Goal: Task Accomplishment & Management: Manage account settings

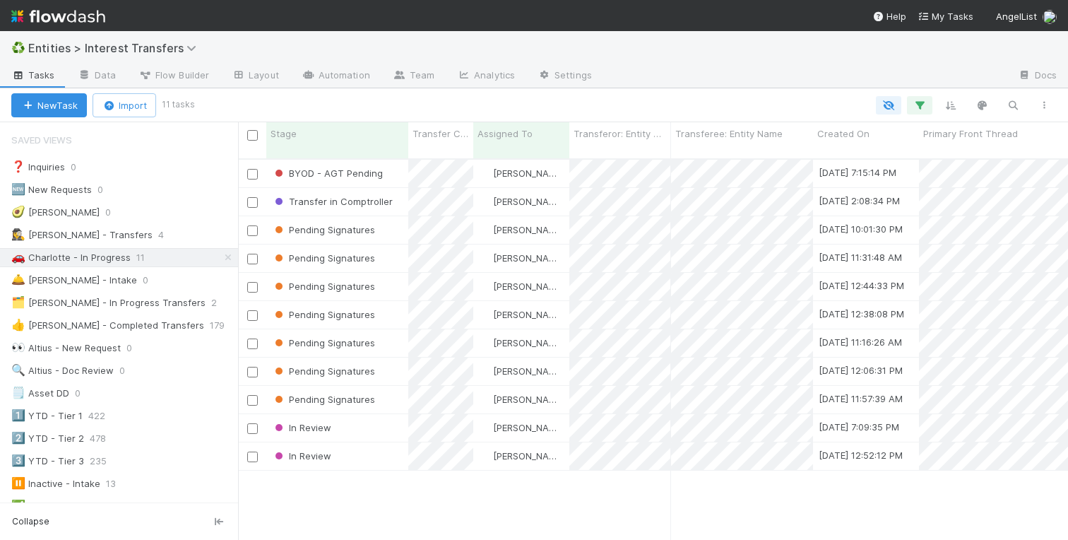
scroll to position [392, 830]
click at [383, 225] on div "Pending Signatures" at bounding box center [337, 230] width 142 height 28
click at [358, 491] on div "BYOD - AGT Pending Charlotte Mas 8/20/25, 7:15:14 PM 8/27/25, 10:14:51 AM 2 0 0…" at bounding box center [653, 355] width 830 height 391
click at [356, 417] on div "In Review" at bounding box center [337, 428] width 142 height 28
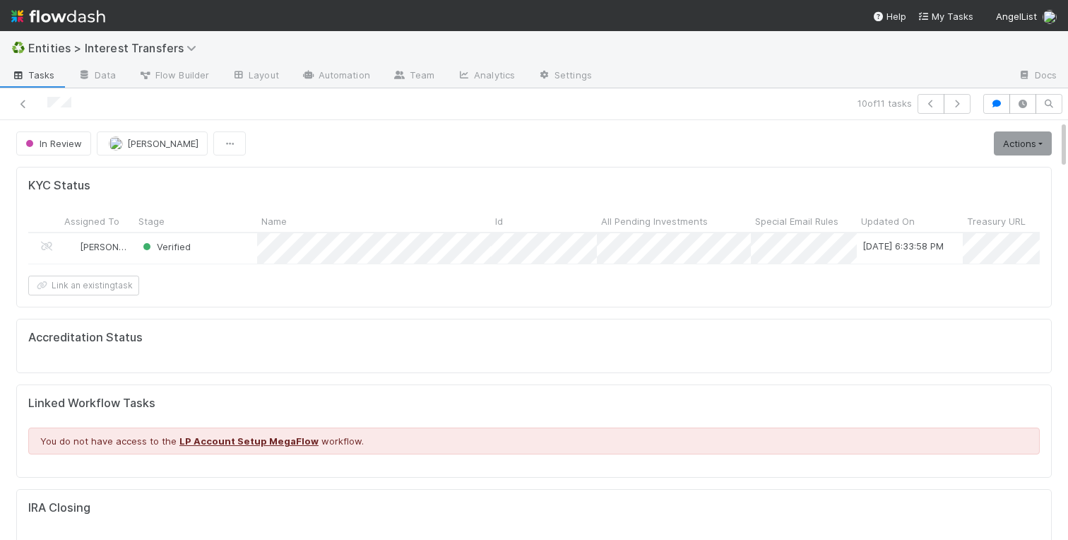
scroll to position [287, 496]
click at [22, 103] on icon at bounding box center [23, 104] width 14 height 9
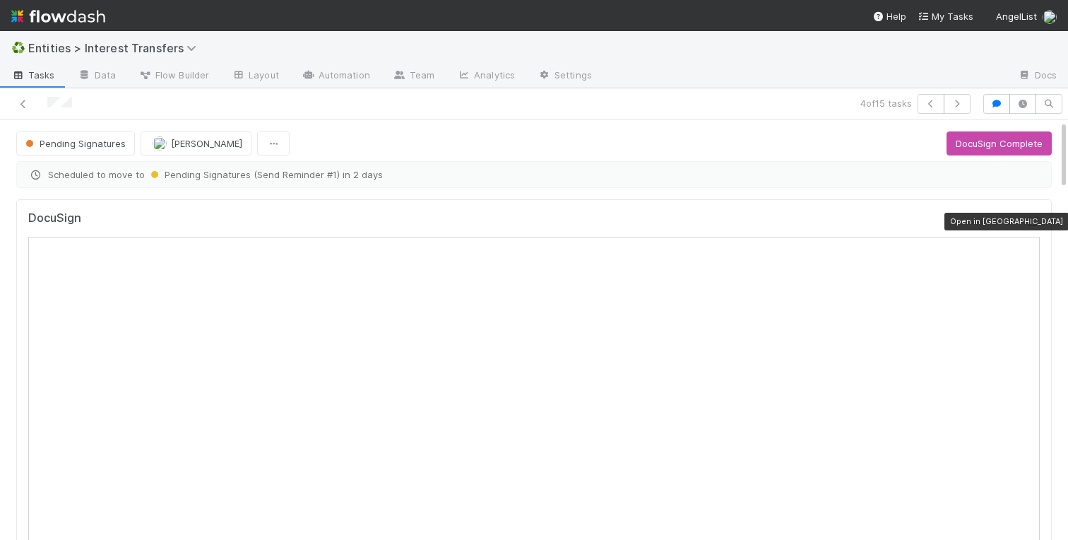
click at [1033, 223] on icon at bounding box center [1033, 221] width 14 height 9
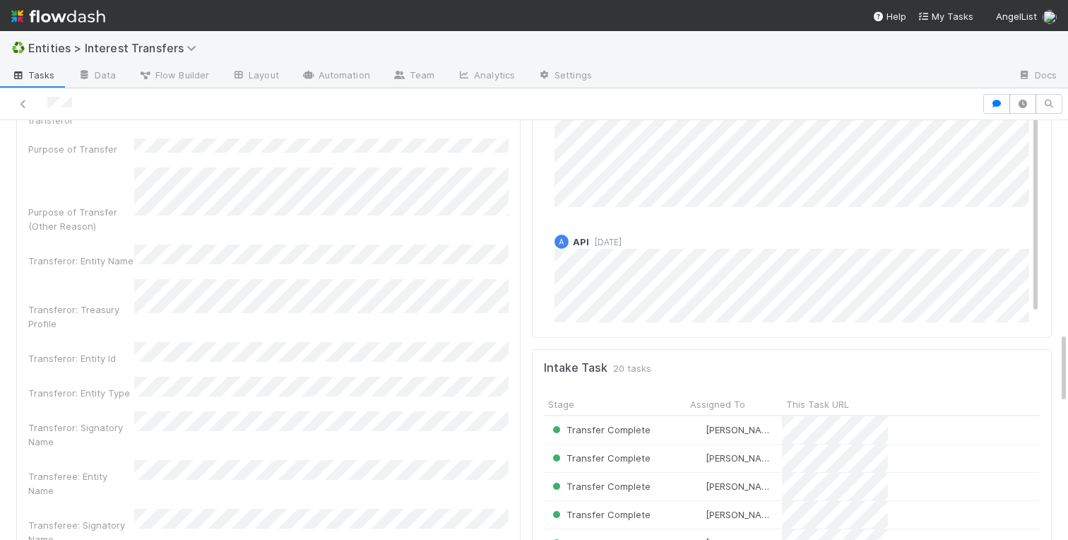
scroll to position [1228, 0]
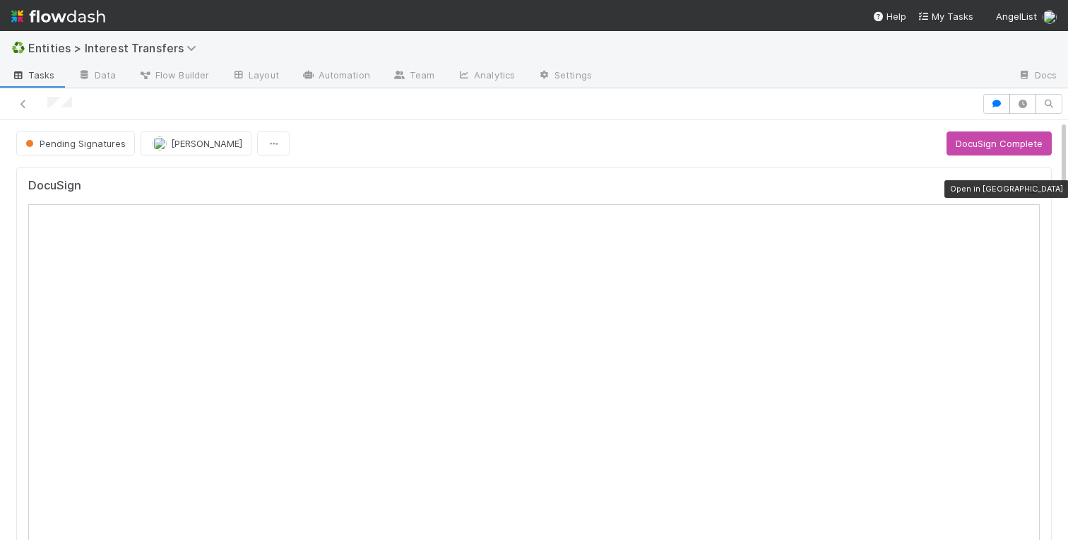
click at [1034, 187] on icon at bounding box center [1033, 188] width 14 height 9
click at [19, 107] on icon at bounding box center [23, 104] width 14 height 9
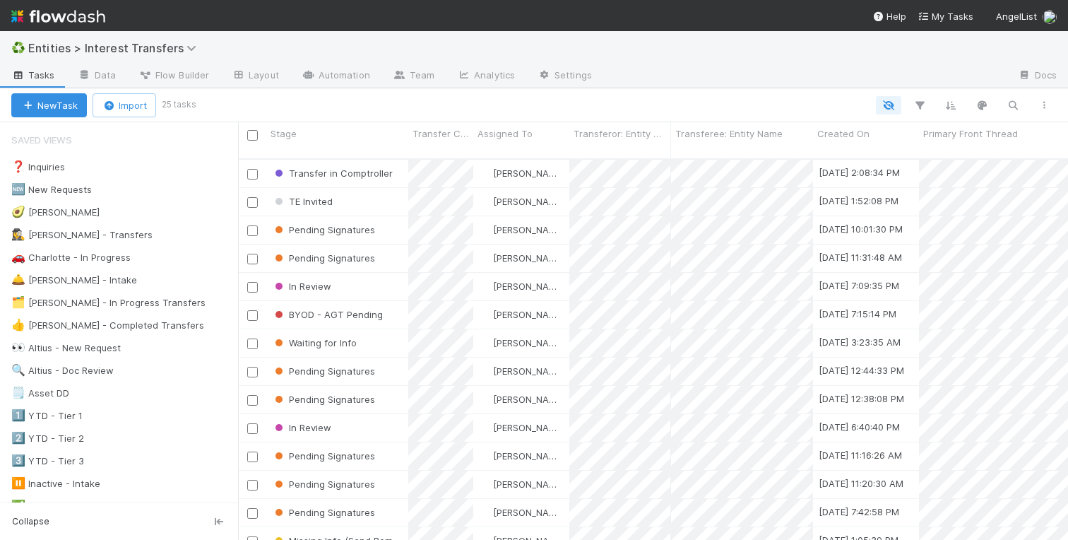
scroll to position [0, 1]
click at [87, 262] on div "🚗 Charlotte - In Progress" at bounding box center [70, 258] width 119 height 18
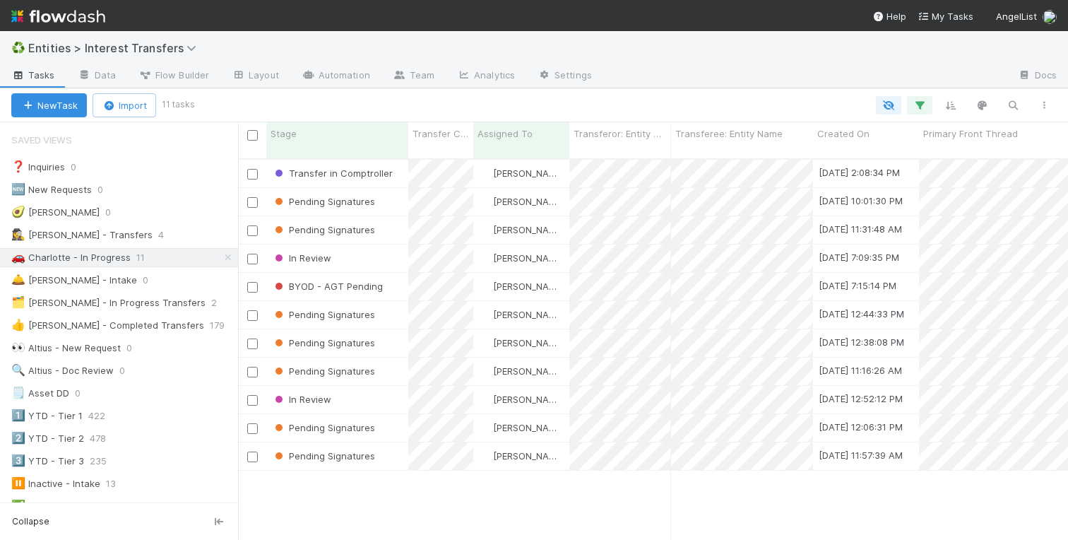
scroll to position [392, 830]
click at [320, 127] on div "Stage" at bounding box center [338, 133] width 134 height 14
click at [321, 180] on div "Sort Last → First" at bounding box center [351, 181] width 161 height 21
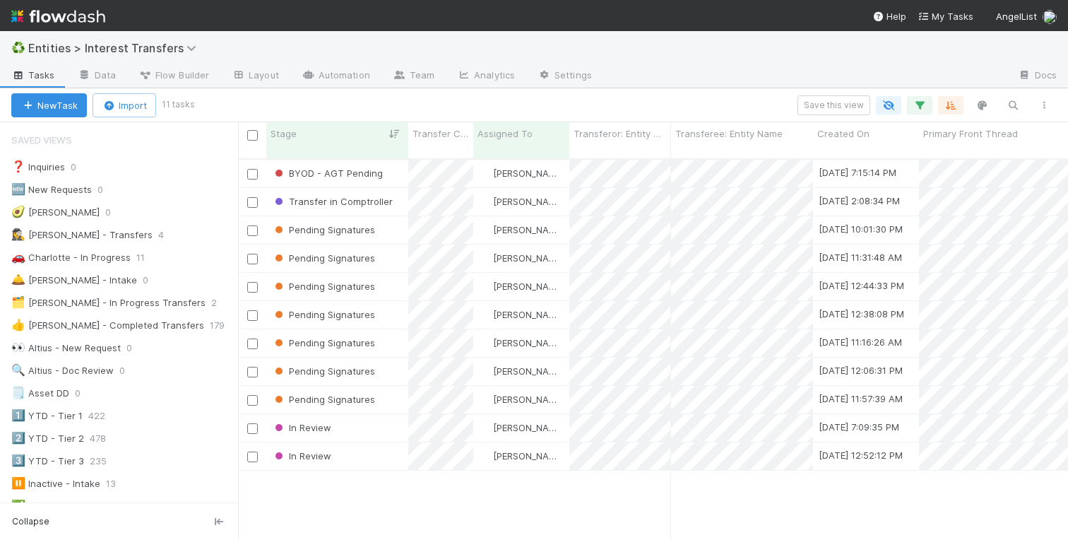
scroll to position [392, 830]
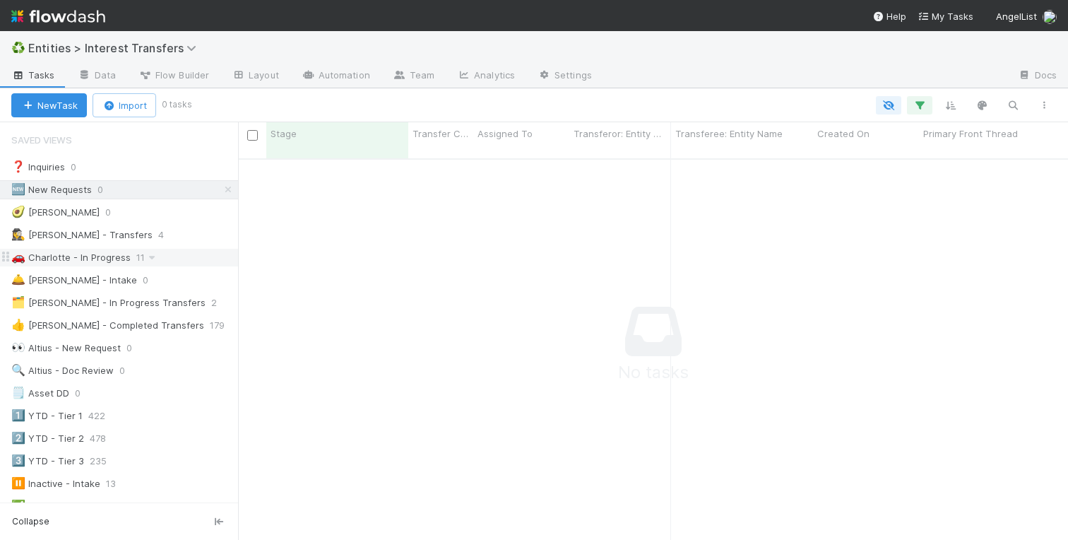
scroll to position [392, 830]
click at [233, 188] on icon at bounding box center [228, 189] width 14 height 9
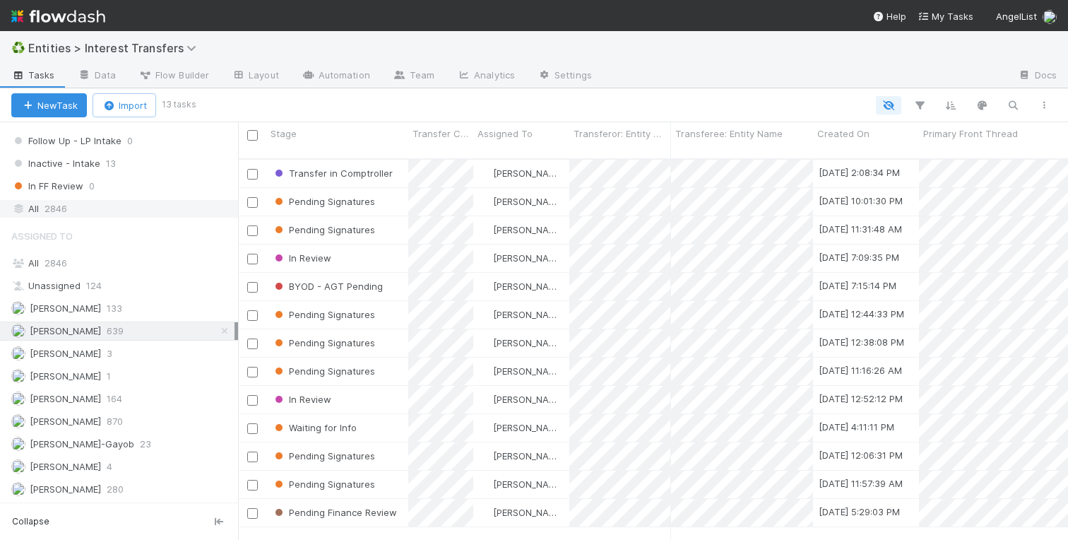
scroll to position [392, 830]
click at [37, 210] on div "All 2846" at bounding box center [122, 209] width 223 height 18
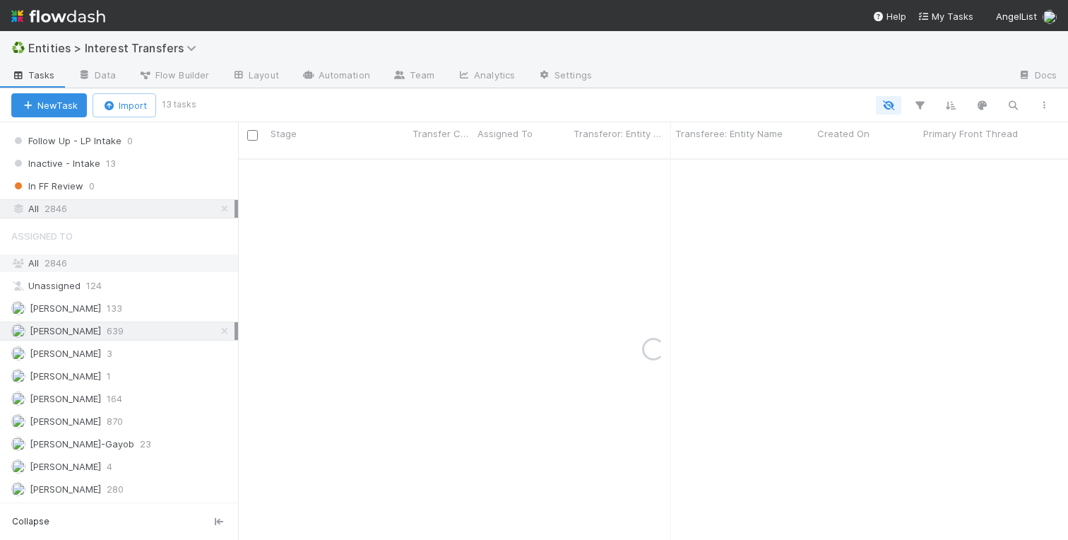
click at [40, 262] on div "All 2846" at bounding box center [122, 263] width 223 height 18
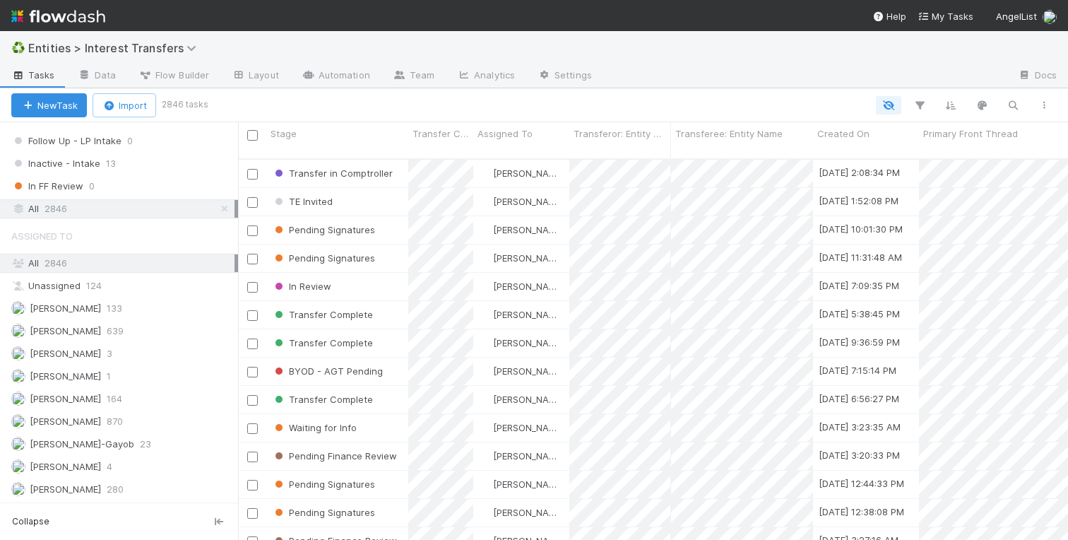
scroll to position [392, 830]
click at [1014, 99] on icon "button" at bounding box center [1013, 105] width 14 height 13
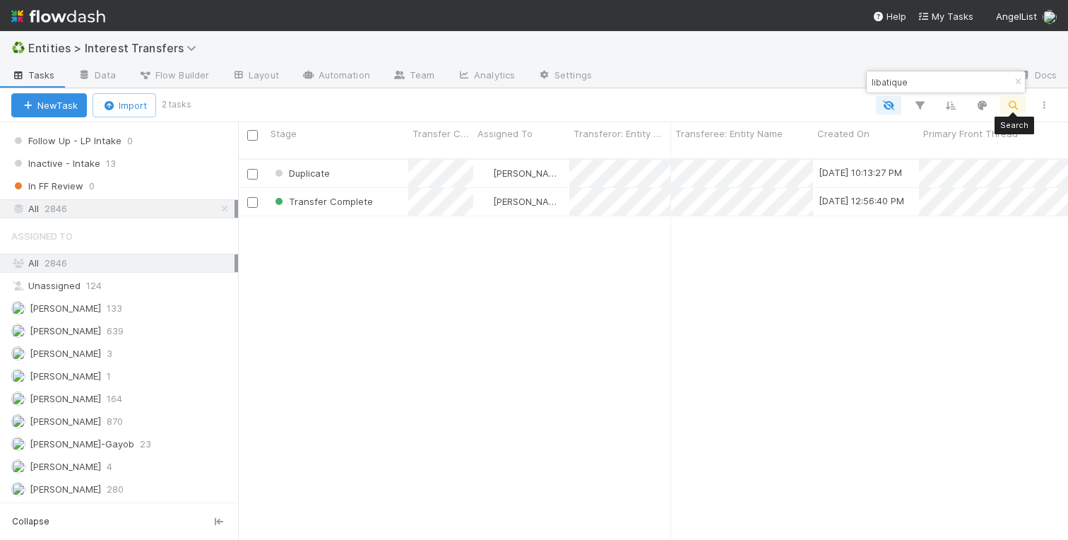
scroll to position [0, 0]
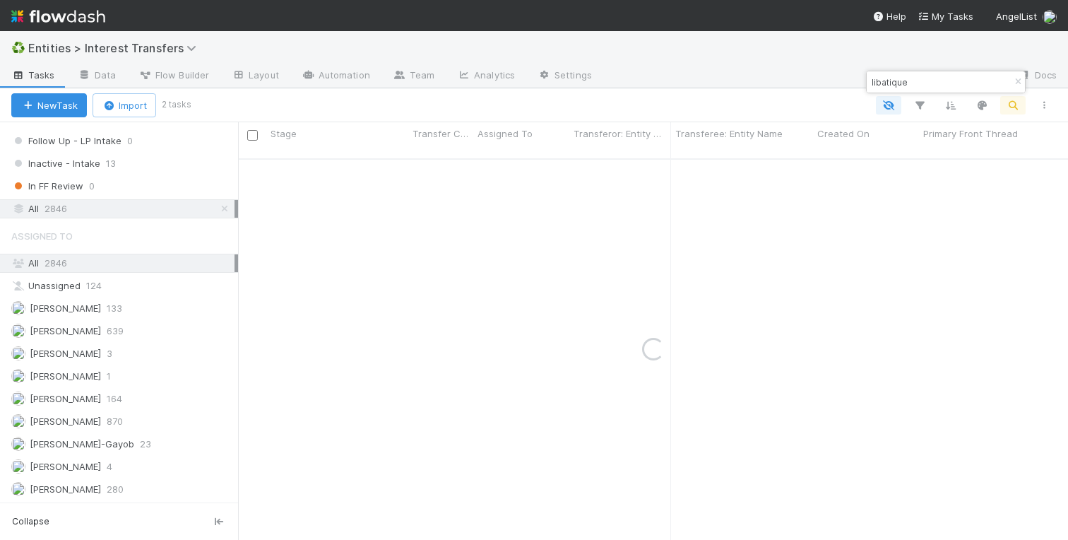
type input "libatique"
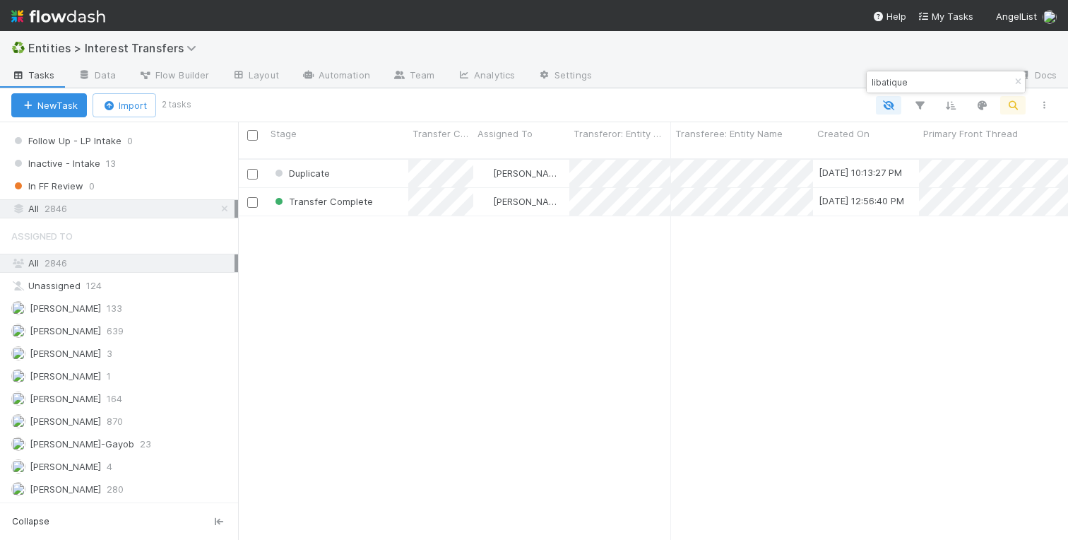
scroll to position [392, 830]
click at [394, 188] on div "Transfer Complete" at bounding box center [337, 202] width 142 height 28
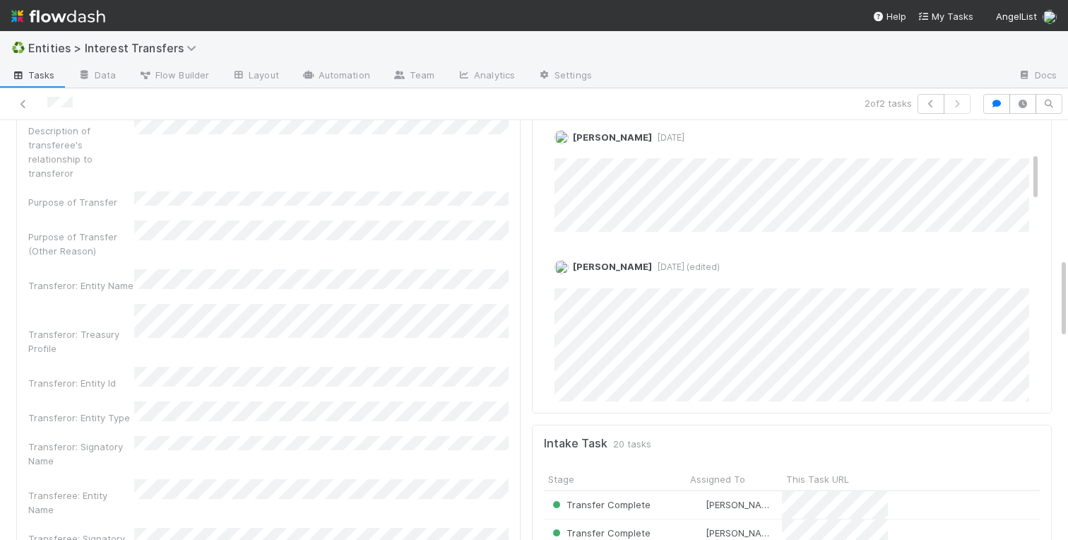
scroll to position [720, 0]
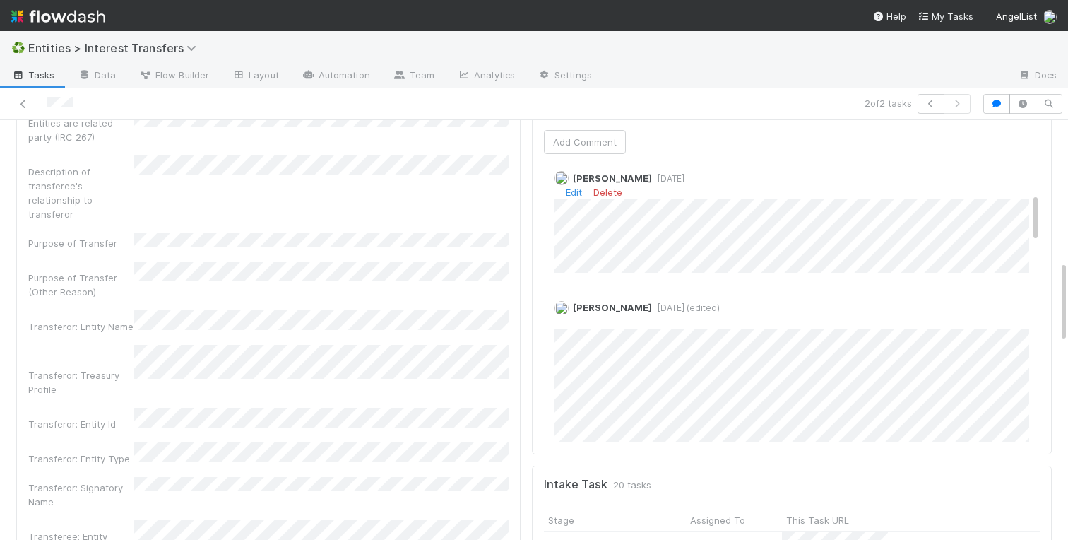
click at [881, 181] on div "Charlotte Mas 4 months ago Edit Delete" at bounding box center [792, 216] width 496 height 112
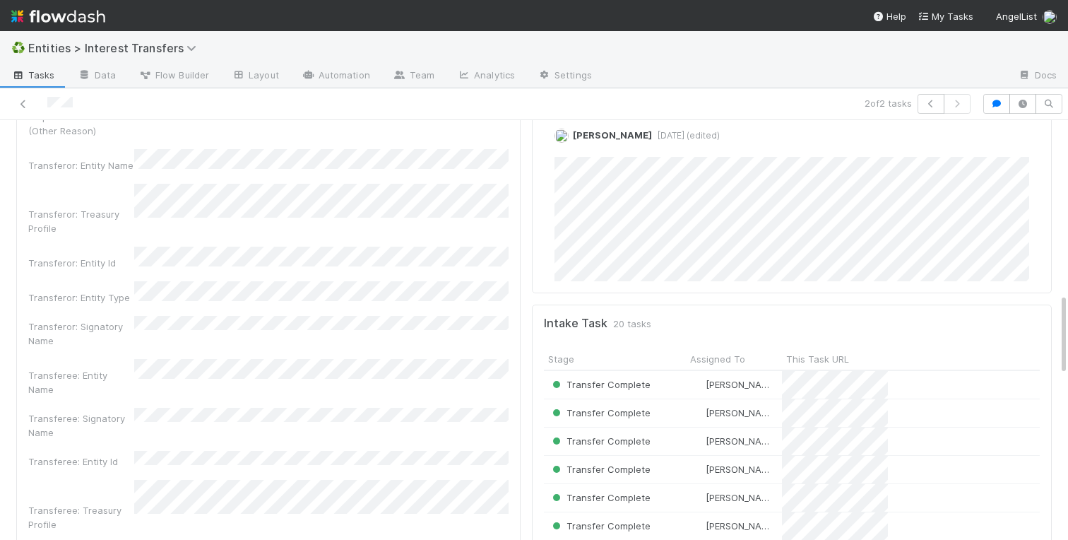
scroll to position [891, 0]
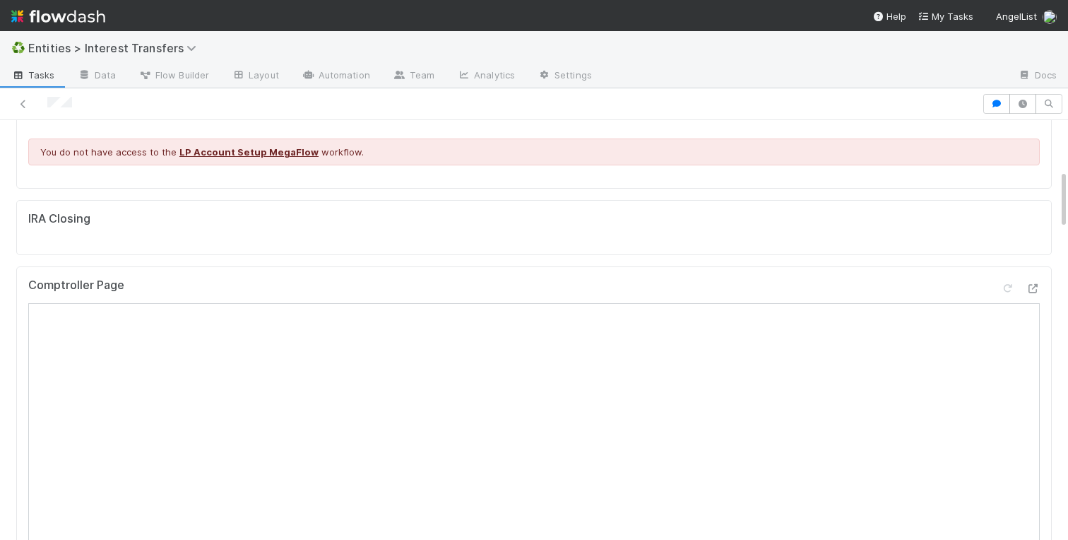
scroll to position [369, 0]
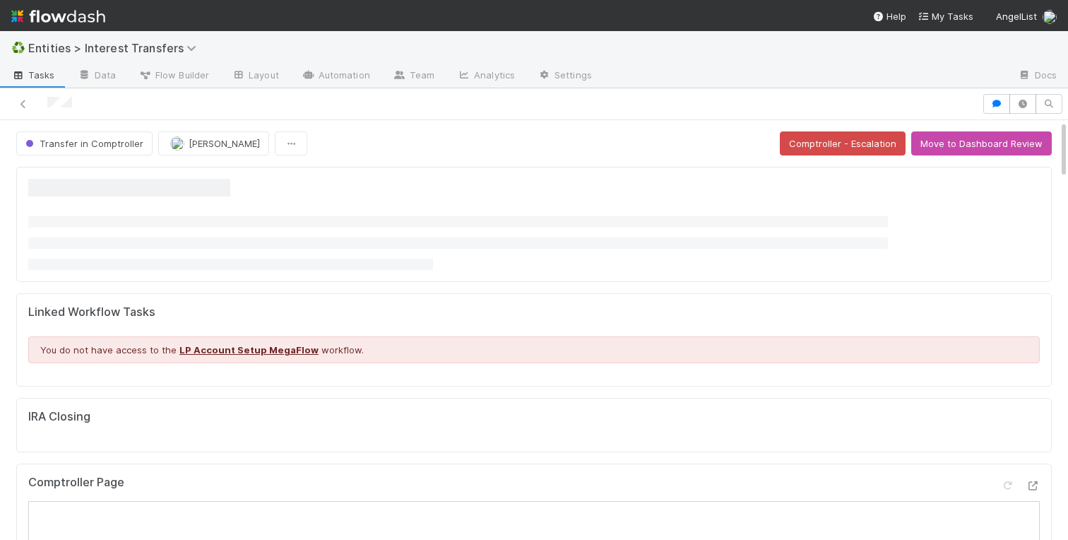
scroll to position [287, 496]
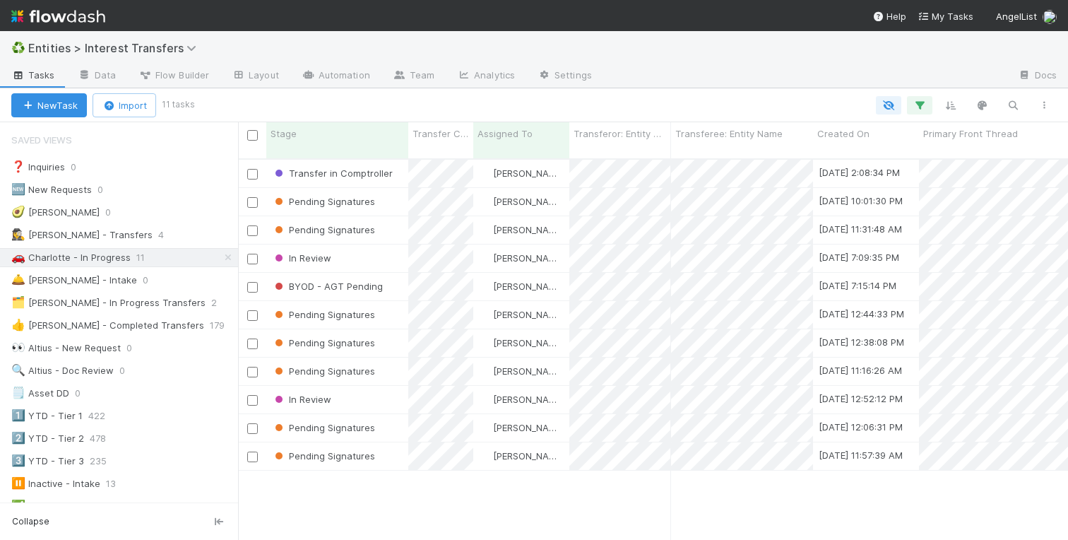
scroll to position [0, 1]
click at [326, 138] on div "Stage" at bounding box center [338, 133] width 134 height 14
click at [326, 174] on div "Sort Last → First" at bounding box center [351, 181] width 161 height 21
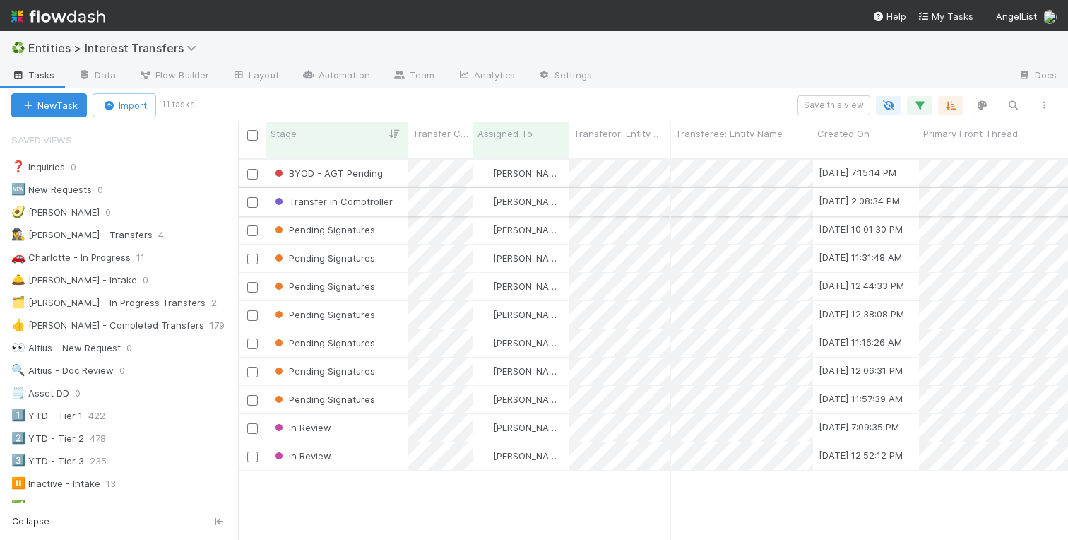
scroll to position [392, 830]
click at [384, 359] on div "Pending Signatures" at bounding box center [337, 371] width 142 height 28
click at [384, 386] on div "Pending Signatures" at bounding box center [337, 400] width 142 height 28
click at [338, 497] on div "BYOD - AGT Pending Charlotte Mas 8/20/25, 7:15:14 PM 8/27/25, 10:14:51 AM 2 0 0…" at bounding box center [653, 355] width 830 height 391
click at [347, 414] on div "In Review" at bounding box center [337, 428] width 142 height 28
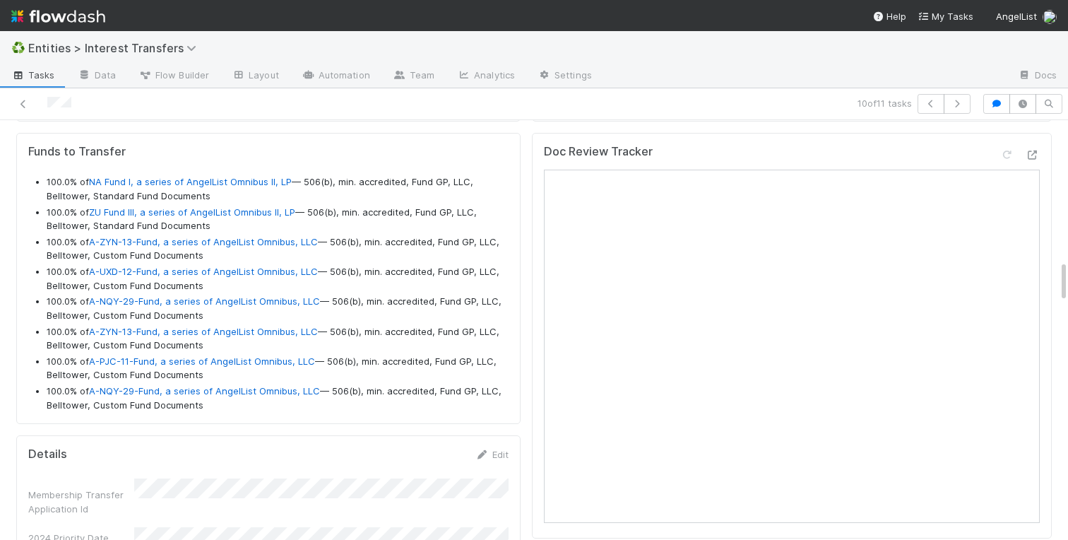
scroll to position [1362, 0]
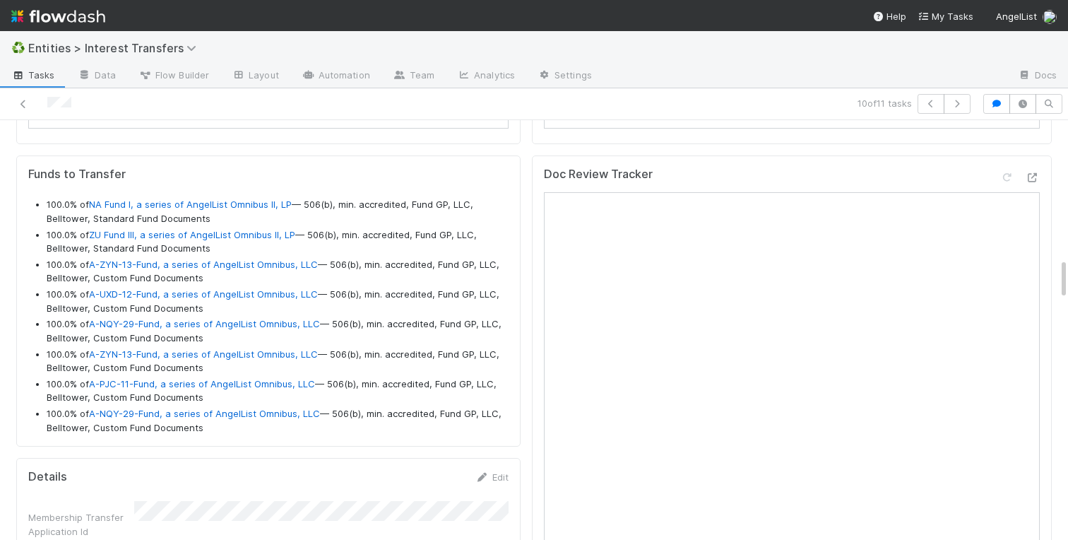
drag, startPoint x: 212, startPoint y: 429, endPoint x: 42, endPoint y: 210, distance: 276.4
click at [42, 210] on ul "100.0% of NA Fund I, a series of AngelList Omnibus II, LP — 506(b), min. accred…" at bounding box center [268, 316] width 480 height 237
copy ul "100.0% of NA Fund I, a series of AngelList Omnibus II, LP — 506(b), min. accred…"
click at [249, 441] on div "Funds to Transfer 100.0% of NA Fund I, a series of AngelList Omnibus II, LP — 5…" at bounding box center [268, 300] width 504 height 291
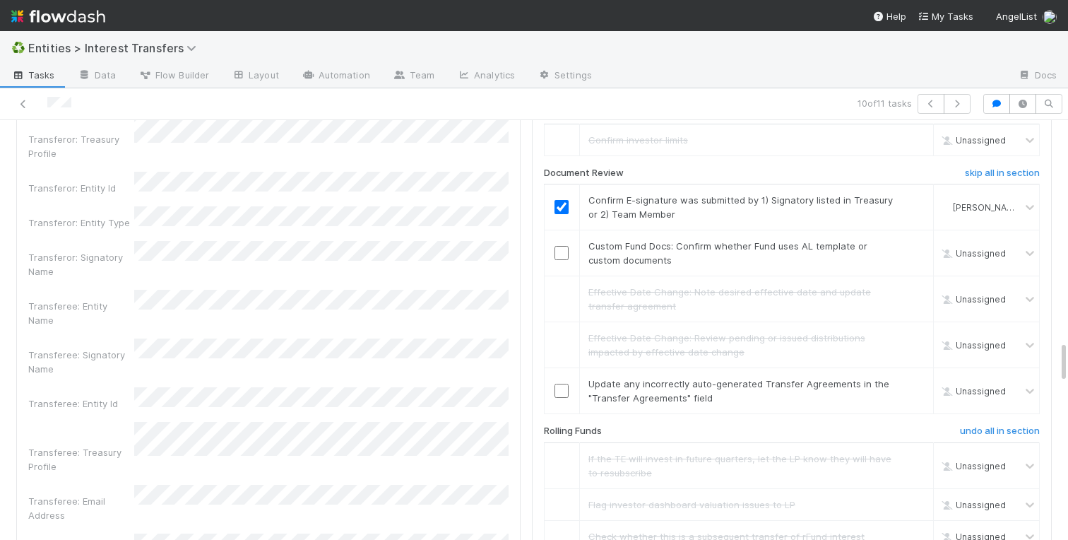
scroll to position [2188, 0]
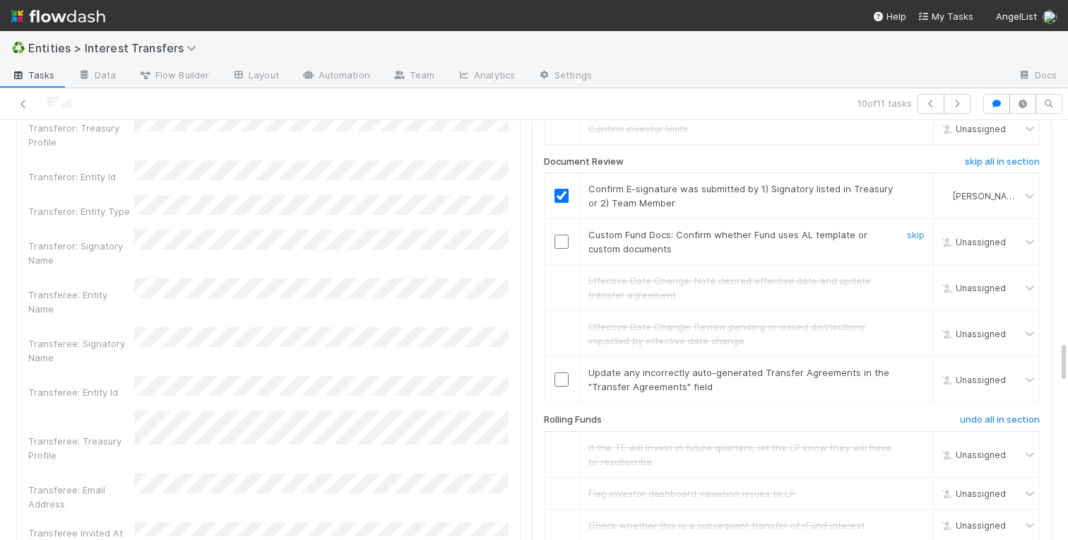
click at [571, 239] on div at bounding box center [562, 242] width 35 height 14
click at [563, 242] on input "checkbox" at bounding box center [561, 242] width 14 height 14
click at [919, 373] on link "skip" at bounding box center [916, 372] width 18 height 11
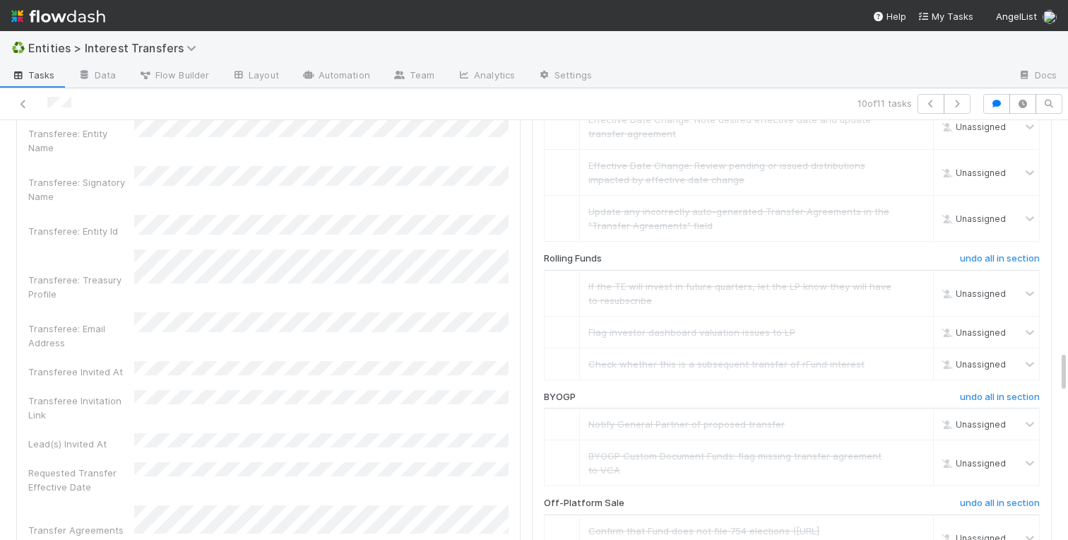
scroll to position [2457, 0]
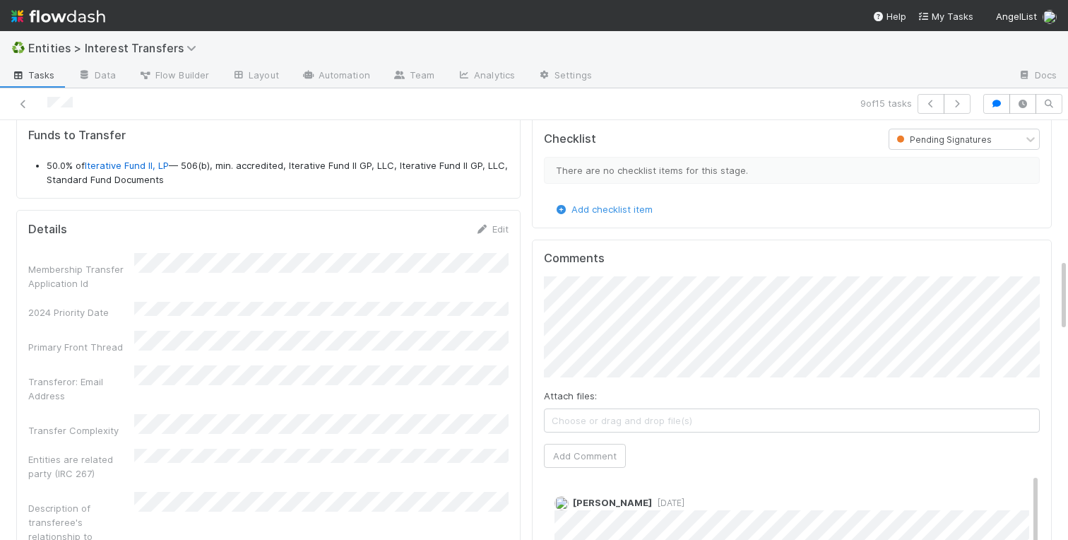
scroll to position [800, 0]
click at [20, 108] on icon at bounding box center [23, 104] width 14 height 9
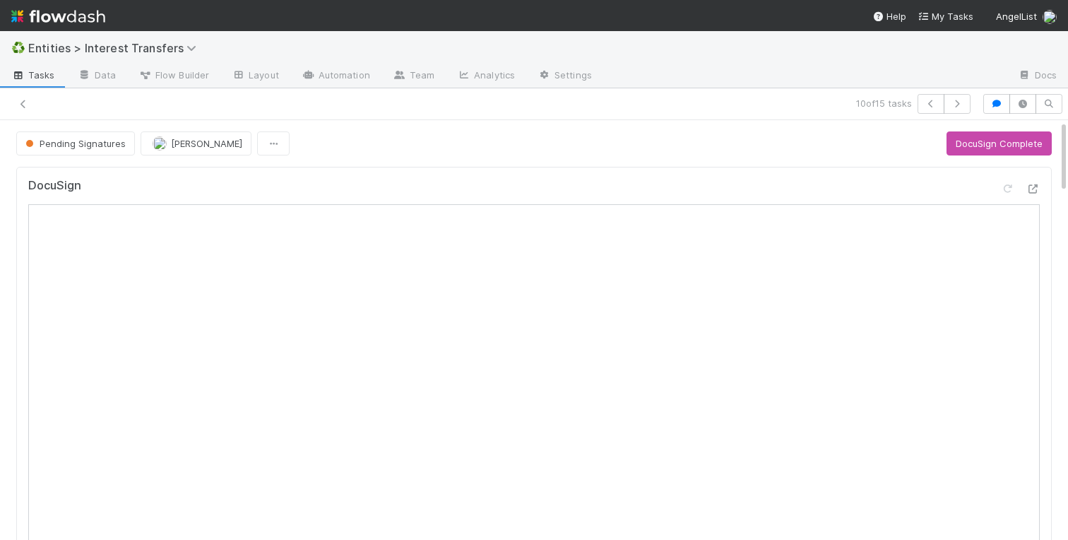
scroll to position [1, 1]
